Goal: Task Accomplishment & Management: Manage account settings

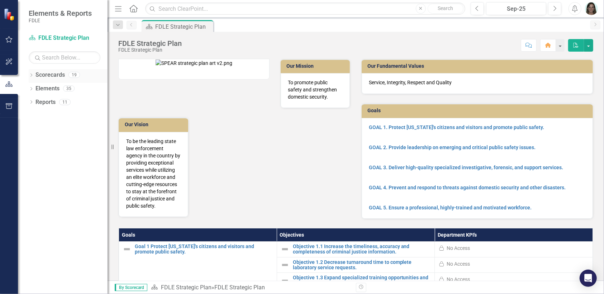
click at [31, 74] on icon "Dropdown" at bounding box center [31, 76] width 5 height 4
click at [34, 114] on icon "Dropdown" at bounding box center [34, 115] width 5 height 4
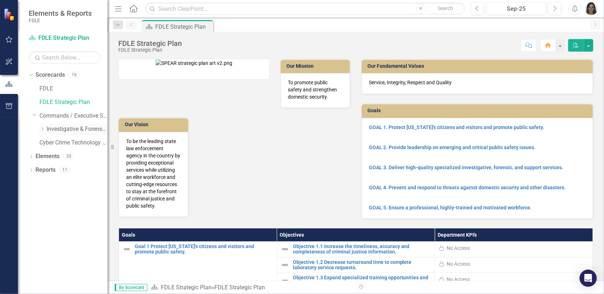
click at [42, 130] on icon "Dropdown" at bounding box center [41, 129] width 5 height 4
click at [50, 142] on icon "Dropdown" at bounding box center [49, 143] width 5 height 4
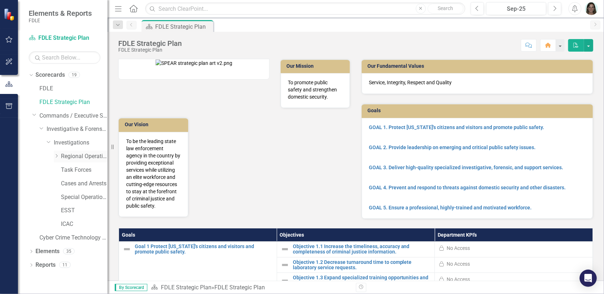
click at [55, 157] on icon "Dropdown" at bounding box center [56, 156] width 5 height 4
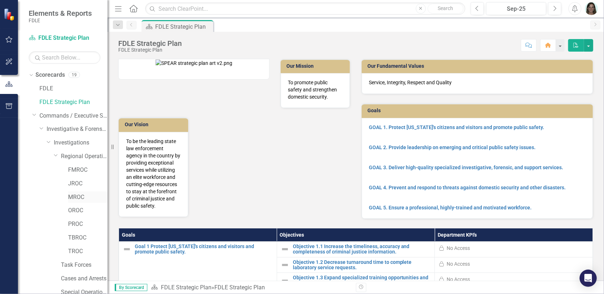
click at [79, 198] on link "MROC" at bounding box center [87, 197] width 39 height 8
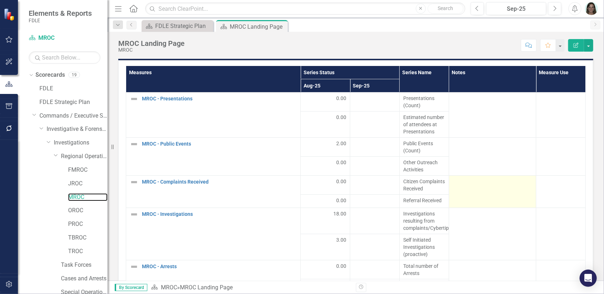
scroll to position [866, 0]
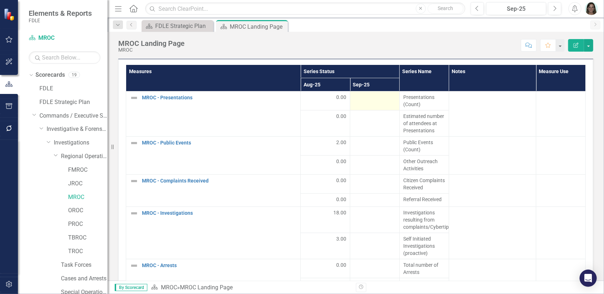
click at [359, 103] on td at bounding box center [374, 100] width 49 height 19
click at [364, 100] on td at bounding box center [374, 100] width 49 height 19
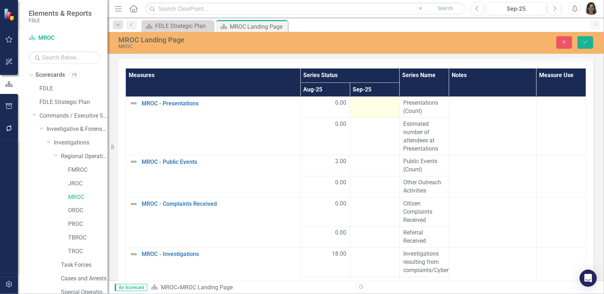
scroll to position [869, 0]
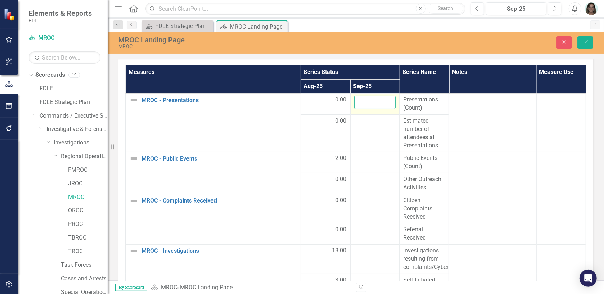
click at [365, 100] on input "number" at bounding box center [375, 102] width 42 height 13
type input "0"
click at [577, 36] on button "Save" at bounding box center [585, 42] width 16 height 13
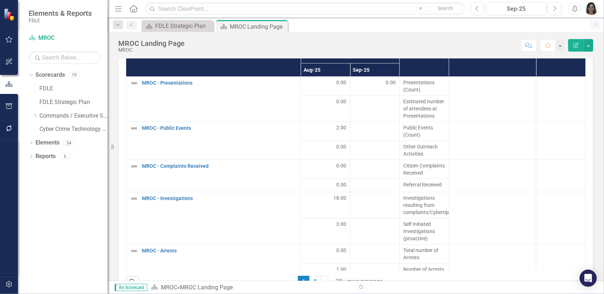
scroll to position [896, 0]
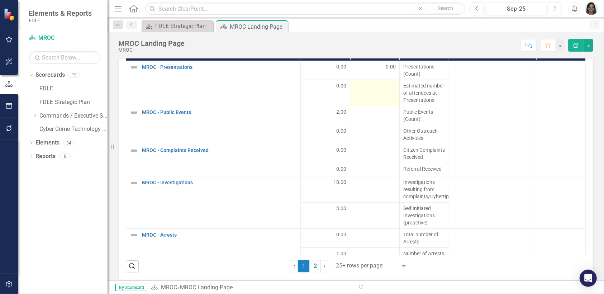
click at [375, 94] on td at bounding box center [374, 93] width 49 height 26
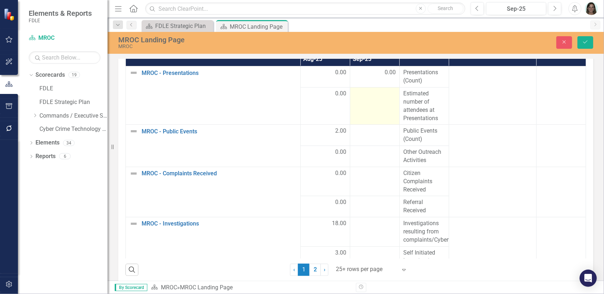
scroll to position [899, 0]
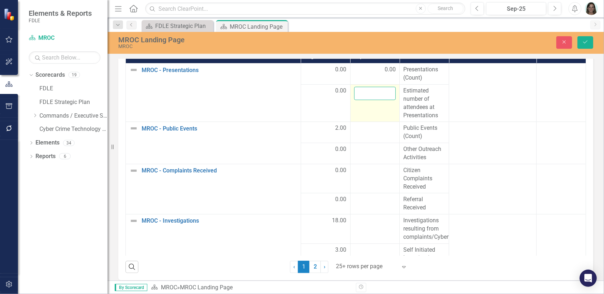
click at [375, 92] on input "number" at bounding box center [375, 93] width 42 height 13
type input "0"
click at [368, 124] on div at bounding box center [375, 128] width 42 height 9
click at [363, 131] on td at bounding box center [374, 132] width 49 height 21
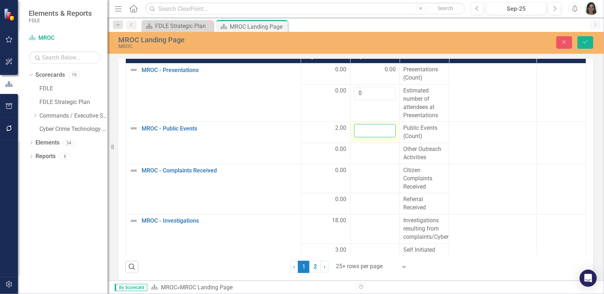
click at [363, 129] on input "number" at bounding box center [375, 130] width 42 height 13
type input "0"
click at [363, 150] on td at bounding box center [374, 153] width 49 height 21
click at [363, 150] on div at bounding box center [375, 149] width 42 height 9
click at [363, 149] on div at bounding box center [375, 149] width 42 height 9
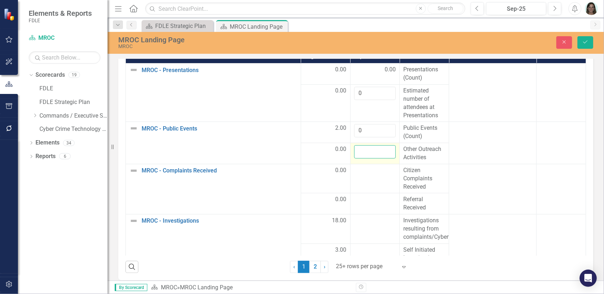
click at [363, 149] on input "number" at bounding box center [375, 151] width 42 height 13
type input "0"
click at [358, 172] on td at bounding box center [374, 178] width 49 height 29
click at [363, 172] on td at bounding box center [374, 178] width 49 height 29
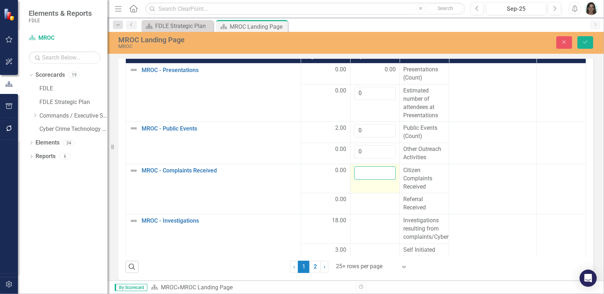
click at [363, 172] on input "number" at bounding box center [375, 172] width 42 height 13
type input "2"
click at [364, 200] on div at bounding box center [375, 199] width 42 height 9
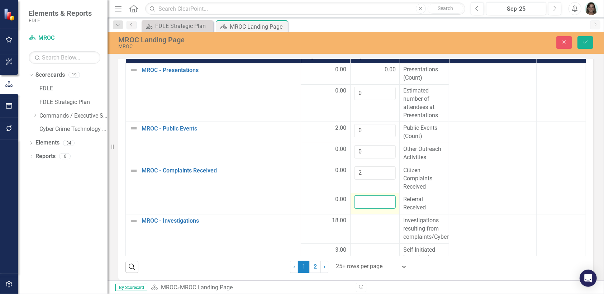
click at [364, 200] on input "number" at bounding box center [375, 201] width 42 height 13
type input "2"
click at [364, 229] on td at bounding box center [374, 228] width 49 height 29
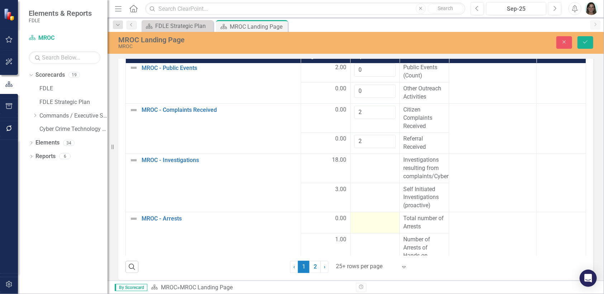
scroll to position [72, 0]
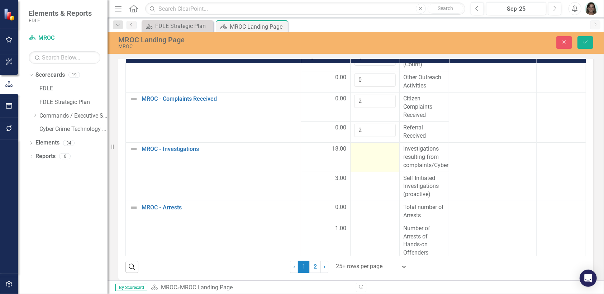
click at [360, 155] on td at bounding box center [374, 157] width 49 height 29
click at [360, 152] on td at bounding box center [374, 157] width 49 height 29
click at [360, 152] on input "number" at bounding box center [375, 151] width 42 height 13
type input "22"
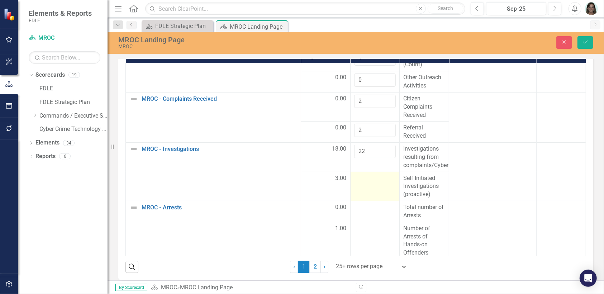
click at [362, 189] on td at bounding box center [374, 186] width 49 height 29
click at [362, 183] on td at bounding box center [374, 186] width 49 height 29
click at [361, 174] on input "number" at bounding box center [375, 180] width 42 height 13
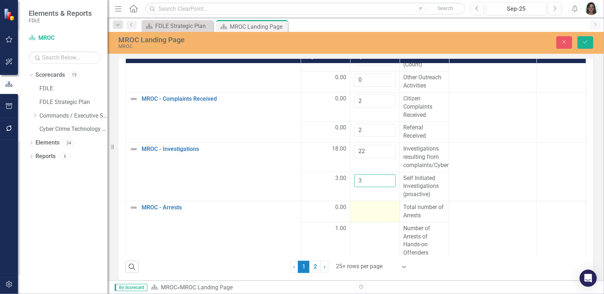
type input "3"
click at [362, 205] on div at bounding box center [375, 207] width 42 height 9
click at [358, 209] on td at bounding box center [374, 211] width 49 height 21
click at [359, 208] on input "number" at bounding box center [375, 209] width 42 height 13
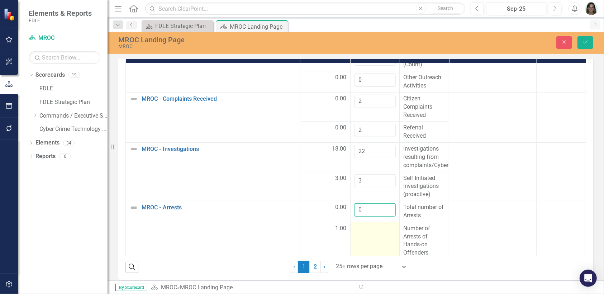
type input "0"
click at [361, 225] on div at bounding box center [375, 228] width 42 height 9
click at [362, 224] on div at bounding box center [375, 228] width 42 height 9
click at [362, 224] on input "number" at bounding box center [375, 230] width 42 height 13
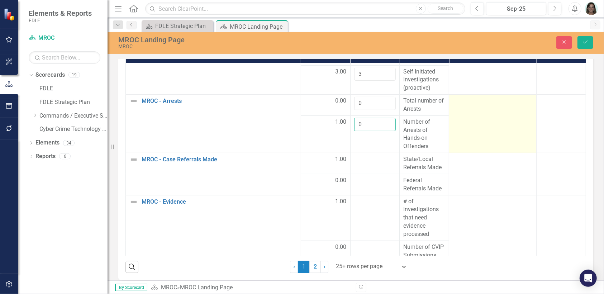
scroll to position [179, 0]
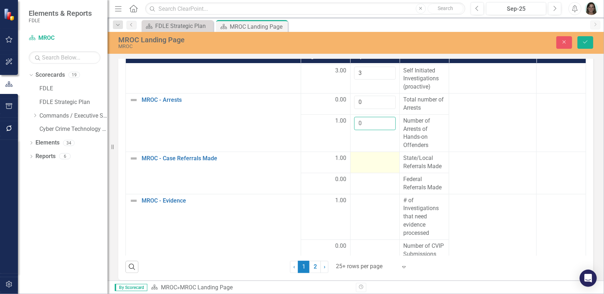
type input "0"
click at [358, 156] on div at bounding box center [375, 158] width 42 height 9
click at [358, 156] on input "number" at bounding box center [375, 160] width 42 height 13
type input "0"
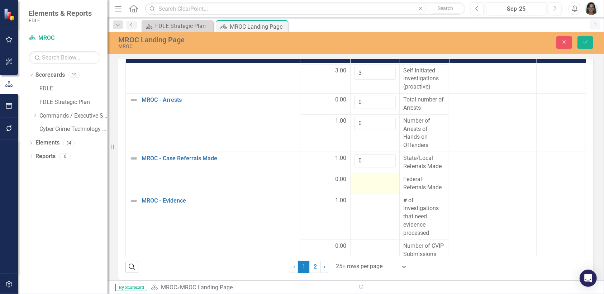
click at [358, 179] on div at bounding box center [375, 179] width 42 height 9
click at [358, 179] on div at bounding box center [375, 181] width 42 height 13
click at [358, 179] on input "number" at bounding box center [375, 181] width 42 height 13
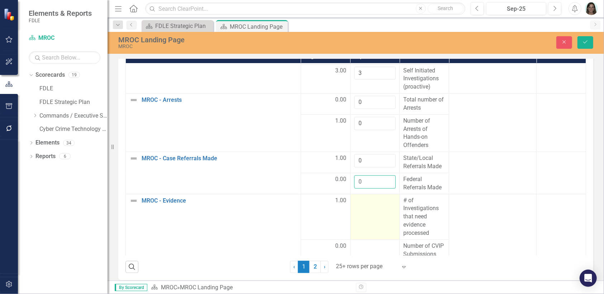
type input "0"
click at [365, 222] on td at bounding box center [374, 217] width 49 height 46
click at [364, 209] on td at bounding box center [374, 217] width 49 height 46
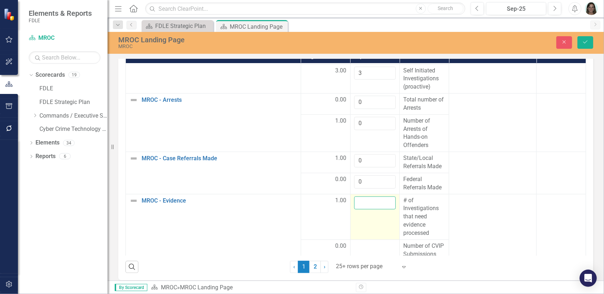
click at [362, 198] on input "number" at bounding box center [375, 202] width 42 height 13
type input "0"
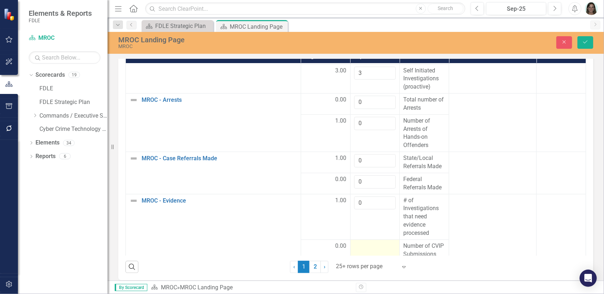
click at [369, 242] on div at bounding box center [375, 246] width 42 height 9
click at [369, 242] on input "number" at bounding box center [375, 248] width 42 height 13
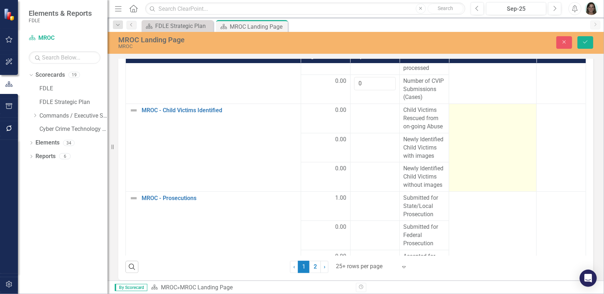
scroll to position [358, 0]
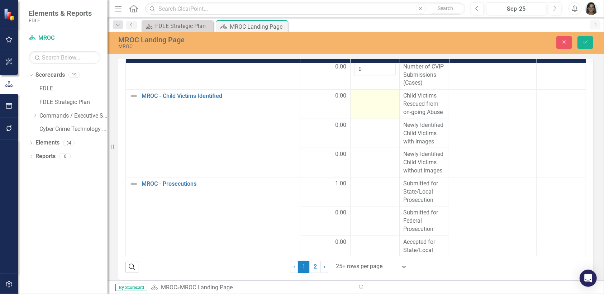
type input "0"
click at [359, 110] on td at bounding box center [374, 104] width 49 height 29
click at [360, 104] on input "number" at bounding box center [375, 98] width 42 height 13
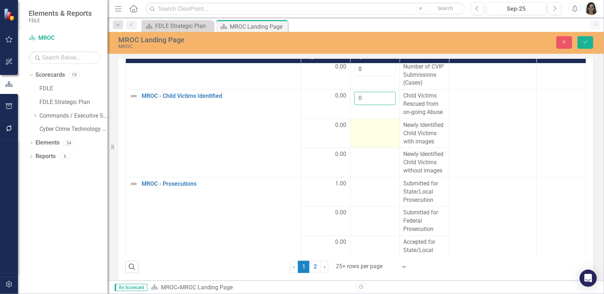
type input "0"
click at [359, 130] on div at bounding box center [375, 125] width 42 height 9
click at [359, 132] on input "number" at bounding box center [375, 127] width 42 height 13
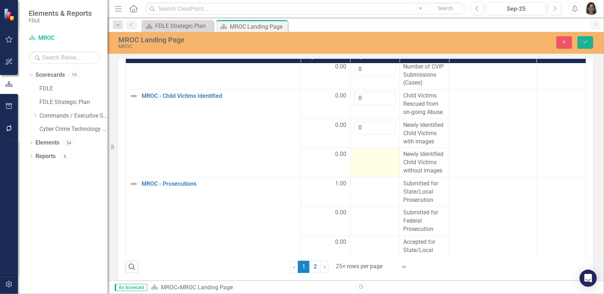
type input "0"
click at [360, 167] on td at bounding box center [374, 162] width 49 height 29
click at [360, 162] on input "number" at bounding box center [375, 156] width 42 height 13
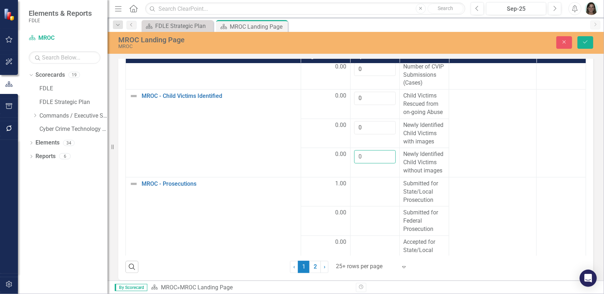
type input "0"
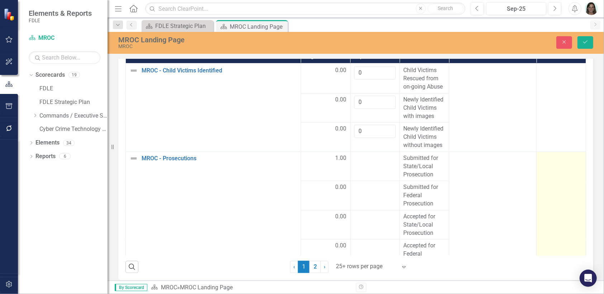
scroll to position [394, 0]
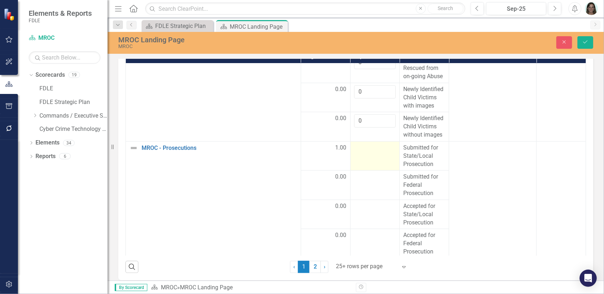
click at [362, 152] on div at bounding box center [375, 148] width 42 height 9
click at [362, 152] on div at bounding box center [375, 150] width 42 height 13
click at [362, 152] on input "number" at bounding box center [375, 150] width 42 height 13
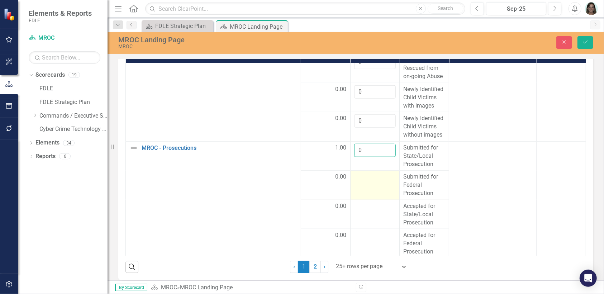
type input "0"
click at [362, 186] on td at bounding box center [374, 185] width 49 height 29
click at [362, 186] on input "number" at bounding box center [375, 179] width 42 height 13
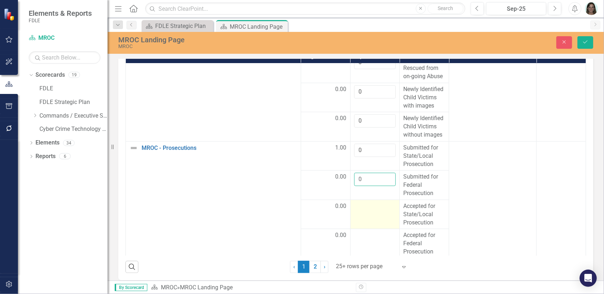
type input "0"
click at [361, 219] on td at bounding box center [374, 214] width 49 height 29
click at [362, 215] on input "number" at bounding box center [375, 208] width 42 height 13
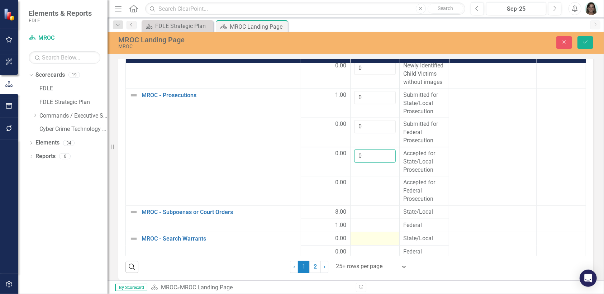
scroll to position [456, 0]
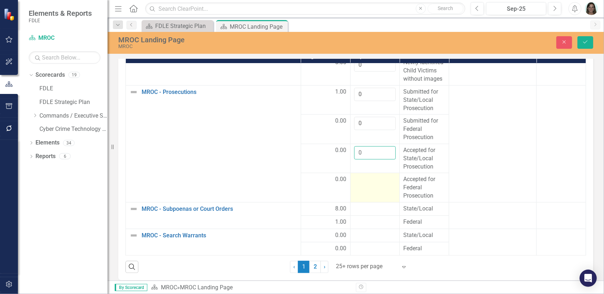
type input "0"
click at [357, 182] on td at bounding box center [374, 187] width 49 height 29
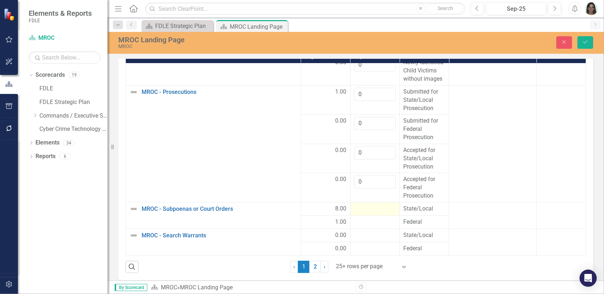
type input "0"
click at [364, 206] on div at bounding box center [375, 209] width 42 height 9
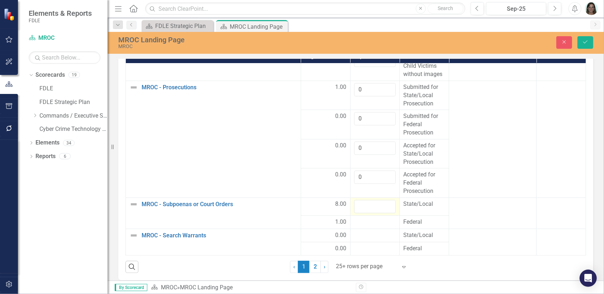
click at [364, 206] on div at bounding box center [375, 206] width 42 height 13
click at [364, 206] on input "number" at bounding box center [375, 206] width 42 height 13
type input "8"
click at [360, 220] on div at bounding box center [375, 222] width 42 height 9
click at [359, 222] on div at bounding box center [375, 222] width 42 height 9
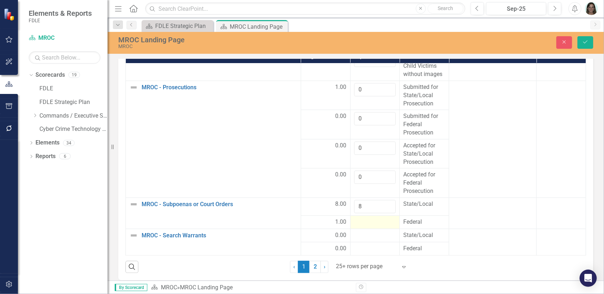
click at [359, 222] on div at bounding box center [375, 222] width 42 height 9
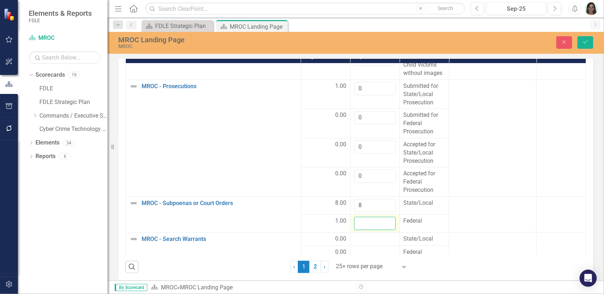
click at [359, 222] on input "number" at bounding box center [375, 223] width 42 height 13
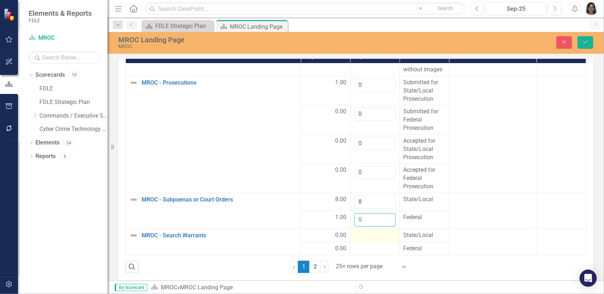
type input "0"
click at [362, 231] on div at bounding box center [375, 235] width 42 height 9
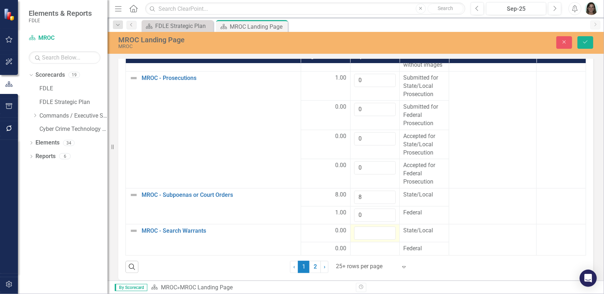
click at [362, 231] on input "number" at bounding box center [375, 233] width 42 height 13
type input "3"
click at [367, 249] on div at bounding box center [375, 248] width 42 height 9
click at [367, 248] on div at bounding box center [375, 248] width 42 height 9
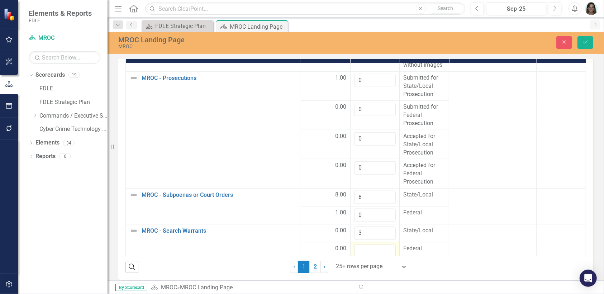
click at [367, 248] on input "number" at bounding box center [375, 250] width 42 height 13
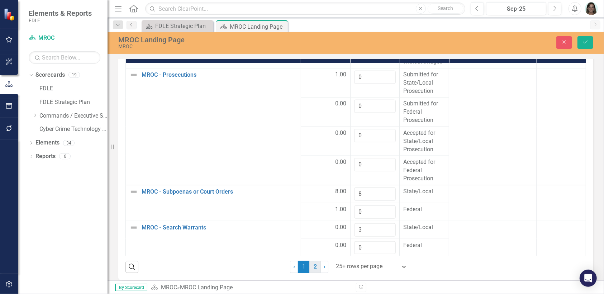
type input "0"
click at [315, 263] on link "2" at bounding box center [314, 267] width 11 height 12
click at [591, 44] on button "Save" at bounding box center [585, 42] width 16 height 13
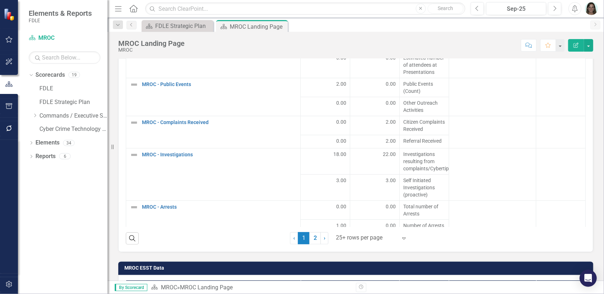
scroll to position [945, 0]
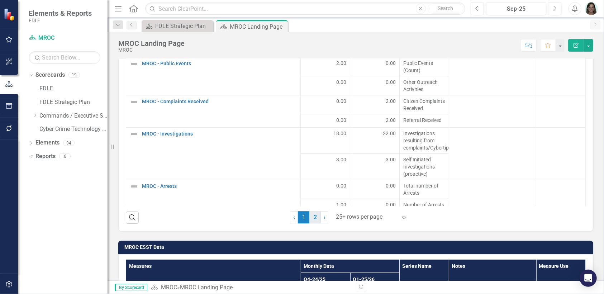
click at [313, 215] on link "2" at bounding box center [314, 217] width 11 height 12
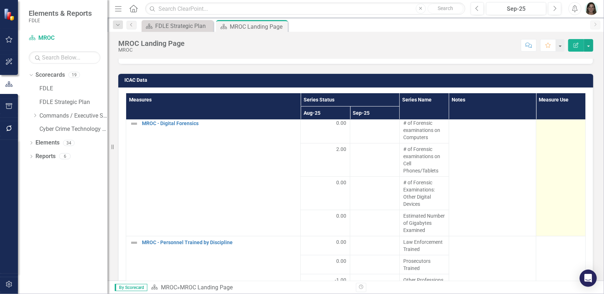
scroll to position [0, 0]
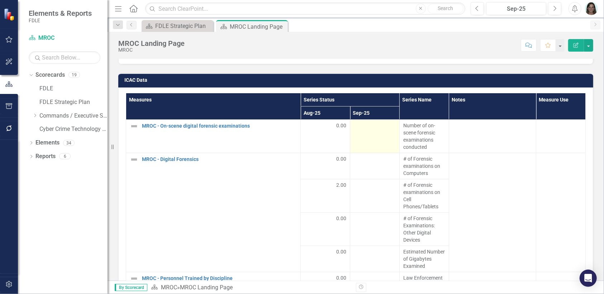
click at [376, 136] on td at bounding box center [374, 135] width 49 height 33
click at [371, 134] on td at bounding box center [374, 135] width 49 height 33
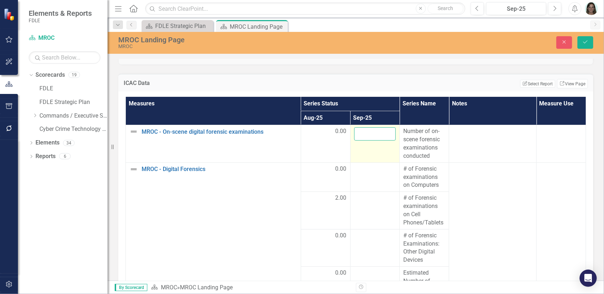
click at [371, 133] on input "number" at bounding box center [375, 133] width 42 height 13
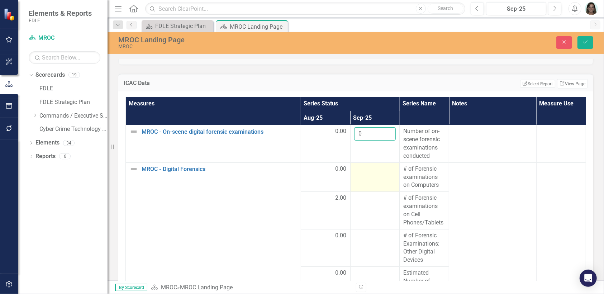
type input "0"
click at [361, 168] on div at bounding box center [375, 169] width 42 height 9
click at [361, 168] on input "number" at bounding box center [375, 171] width 42 height 13
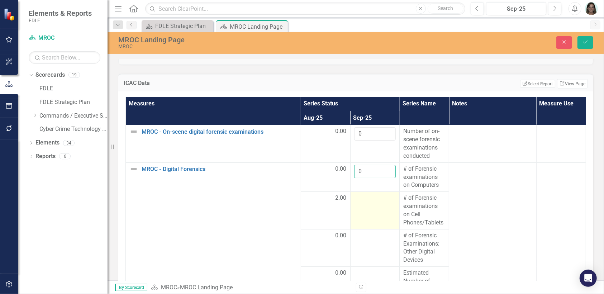
type input "0"
click at [359, 200] on td at bounding box center [374, 210] width 49 height 37
click at [359, 200] on input "number" at bounding box center [375, 200] width 42 height 13
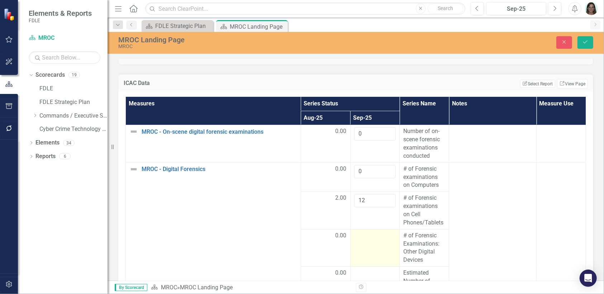
type input "12"
click at [365, 241] on td at bounding box center [374, 247] width 49 height 37
click at [369, 235] on input "number" at bounding box center [375, 238] width 42 height 13
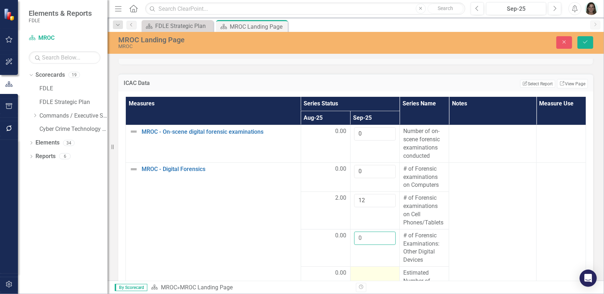
type input "0"
click at [365, 269] on div at bounding box center [375, 273] width 42 height 9
click at [365, 271] on div at bounding box center [375, 273] width 42 height 9
click at [365, 271] on input "number" at bounding box center [375, 275] width 42 height 13
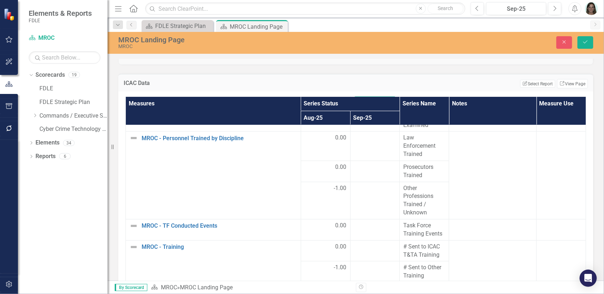
scroll to position [173, 0]
type input "0"
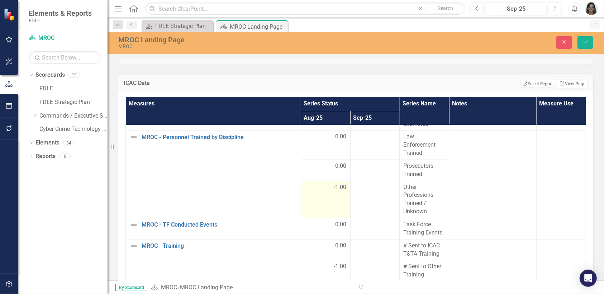
click at [334, 185] on span "-1.00" at bounding box center [340, 187] width 13 height 8
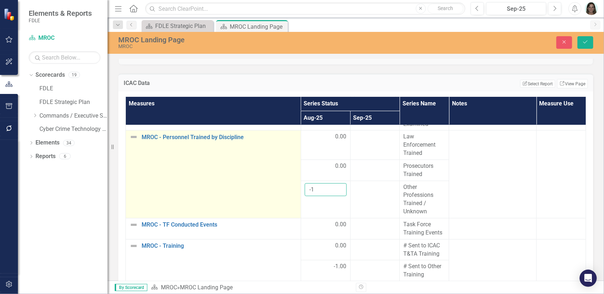
drag, startPoint x: 317, startPoint y: 183, endPoint x: 291, endPoint y: 184, distance: 25.5
click at [291, 184] on tbody "MROC - On-scene digital forensic examinations Edit Edit Measure Link Open Eleme…" at bounding box center [356, 158] width 460 height 413
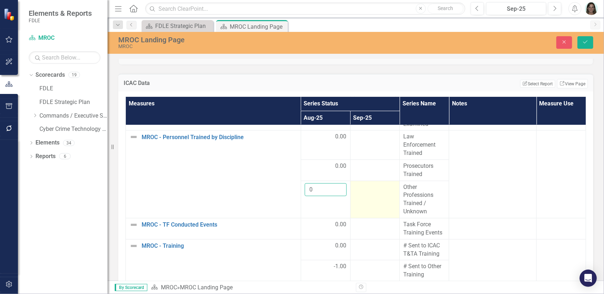
type input "0"
click at [358, 208] on td at bounding box center [374, 199] width 49 height 37
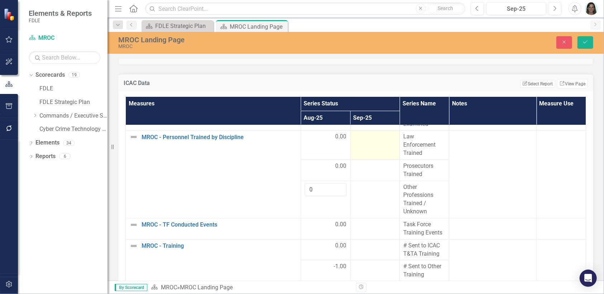
click at [377, 147] on td at bounding box center [374, 144] width 49 height 29
click at [369, 143] on td at bounding box center [374, 144] width 49 height 29
click at [366, 139] on input "number" at bounding box center [375, 139] width 42 height 13
type input "0"
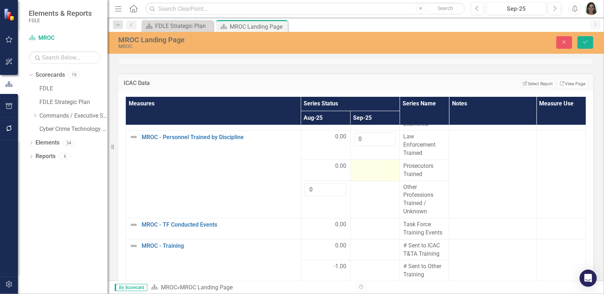
click at [367, 163] on div at bounding box center [375, 166] width 42 height 9
click at [366, 163] on input "number" at bounding box center [375, 168] width 42 height 13
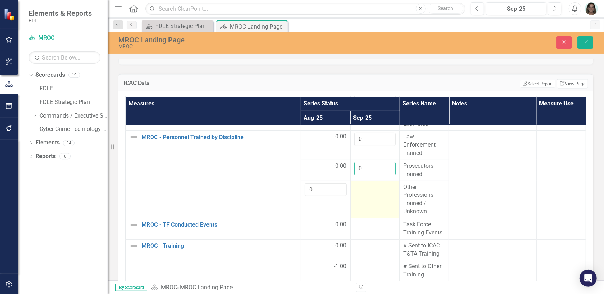
type input "0"
click at [367, 187] on div at bounding box center [375, 187] width 42 height 9
click at [367, 187] on input "number" at bounding box center [375, 189] width 42 height 13
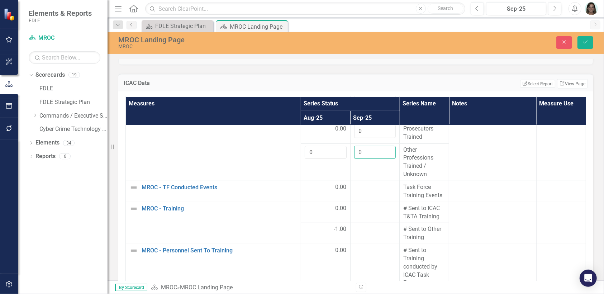
scroll to position [219, 0]
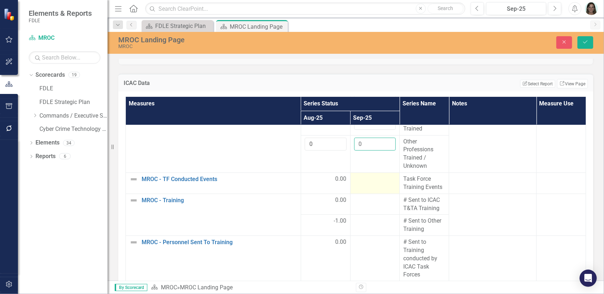
type input "0"
click at [371, 179] on div at bounding box center [375, 179] width 42 height 9
click at [370, 177] on input "number" at bounding box center [375, 181] width 42 height 13
type input "0"
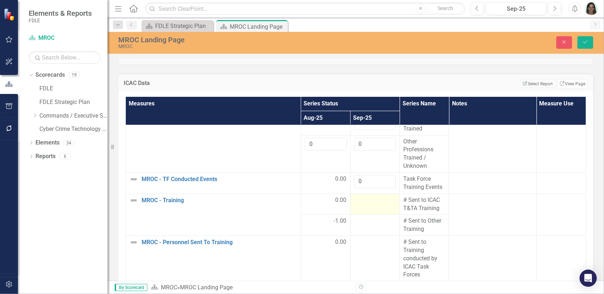
click at [368, 196] on div at bounding box center [375, 200] width 42 height 9
click at [368, 196] on input "number" at bounding box center [375, 202] width 42 height 13
type input "1"
click at [334, 217] on span "-1.00" at bounding box center [340, 221] width 13 height 8
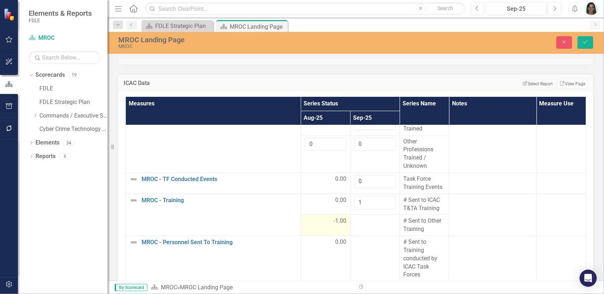
click at [334, 217] on span "-1.00" at bounding box center [340, 221] width 13 height 8
click at [313, 219] on input "-1" at bounding box center [326, 223] width 42 height 13
type input "0"
click at [366, 226] on td at bounding box center [374, 225] width 49 height 21
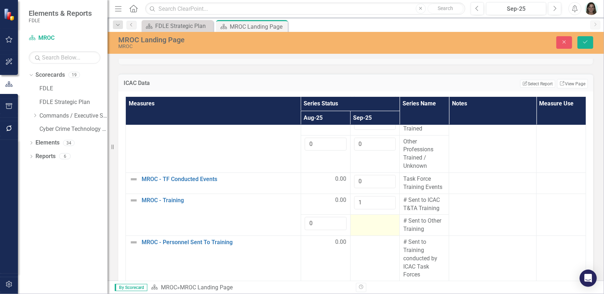
click at [361, 220] on div at bounding box center [375, 221] width 42 height 9
click at [361, 220] on input "number" at bounding box center [375, 223] width 42 height 13
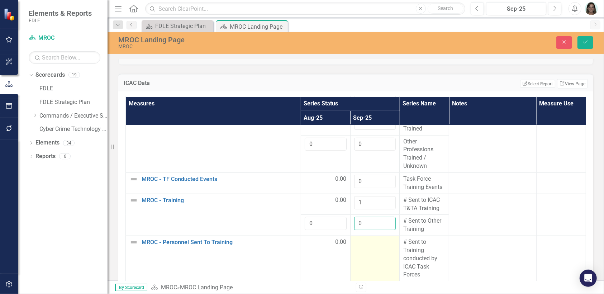
type input "0"
click at [357, 242] on td at bounding box center [374, 259] width 49 height 46
click at [357, 242] on input "number" at bounding box center [375, 244] width 42 height 13
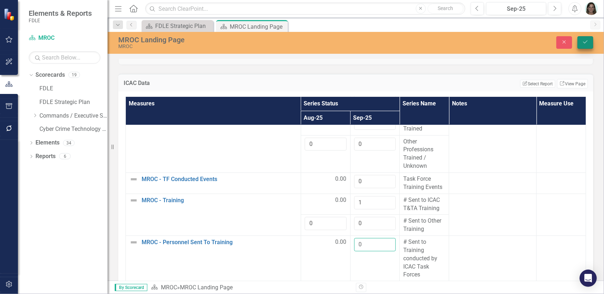
type input "0"
click at [588, 41] on icon "Save" at bounding box center [585, 41] width 6 height 5
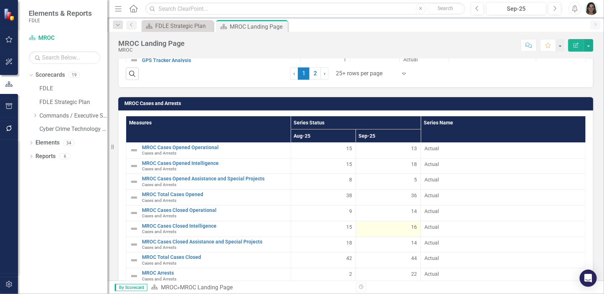
scroll to position [1393, 0]
